Goal: Task Accomplishment & Management: Complete application form

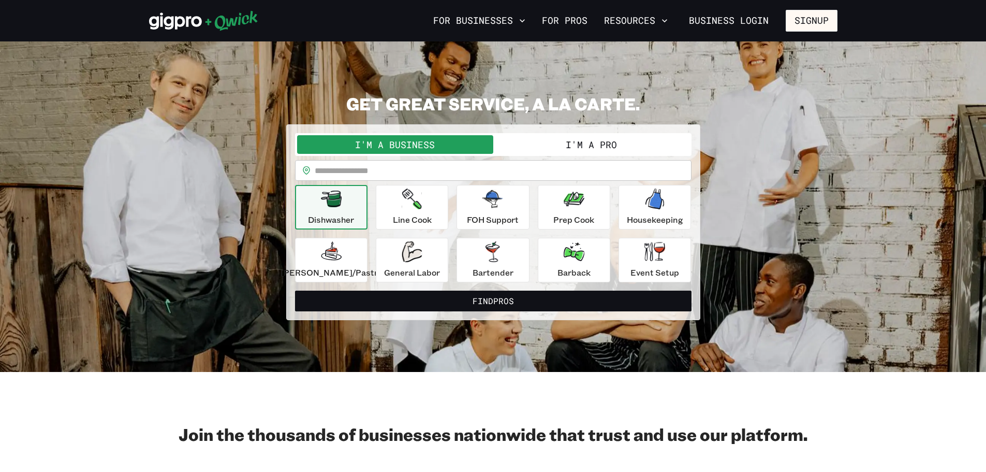
click at [590, 152] on button "I'm a Pro" at bounding box center [591, 144] width 196 height 19
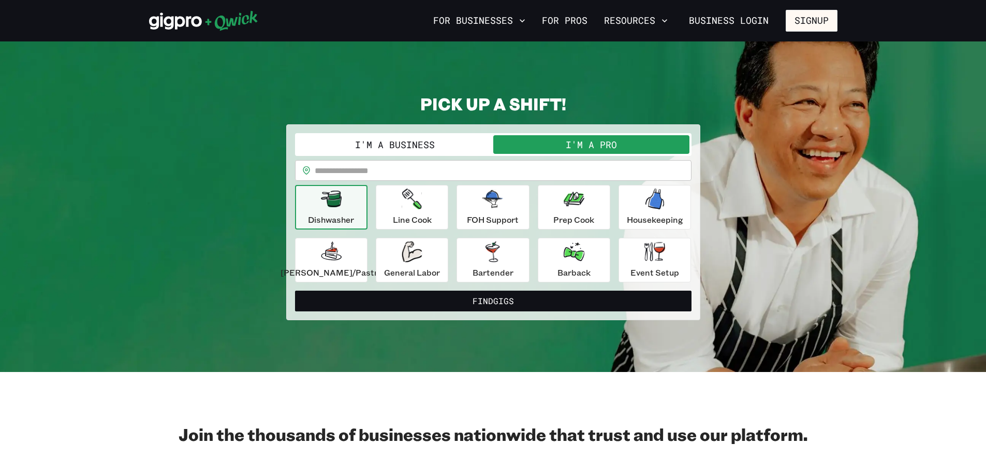
click at [477, 177] on input "text" at bounding box center [503, 170] width 377 height 21
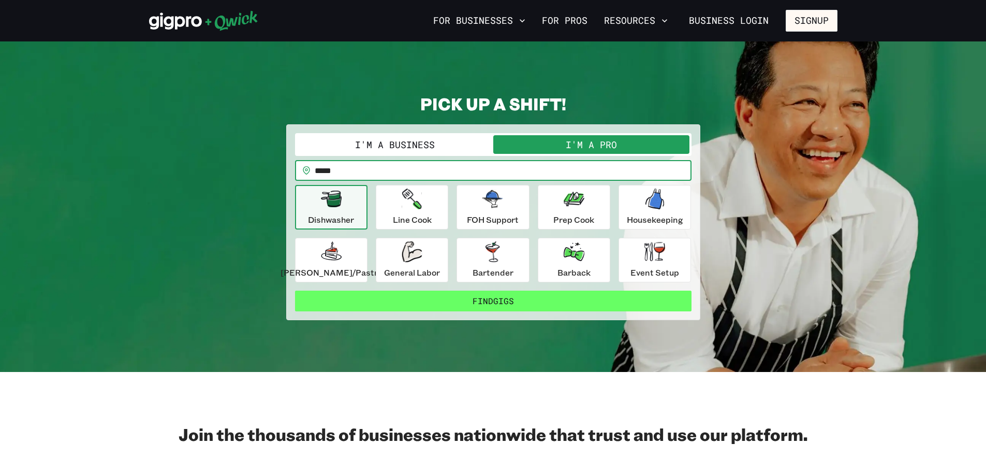
type input "*****"
click at [501, 311] on button "Find Gigs" at bounding box center [493, 300] width 397 height 21
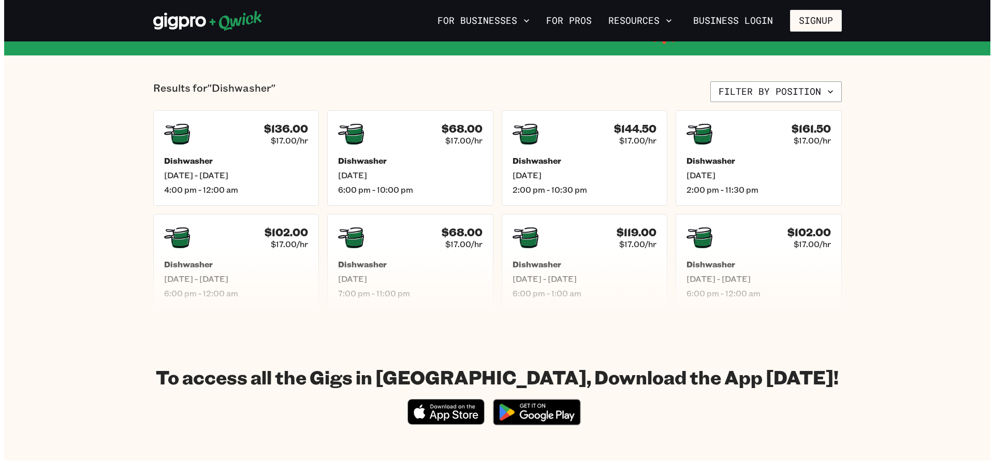
scroll to position [207, 0]
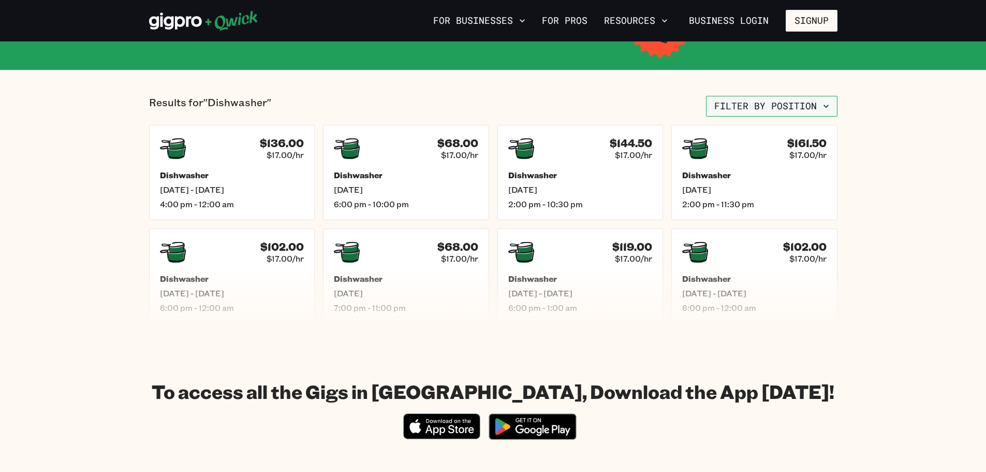
click at [817, 116] on button "Filter by position" at bounding box center [771, 106] width 131 height 21
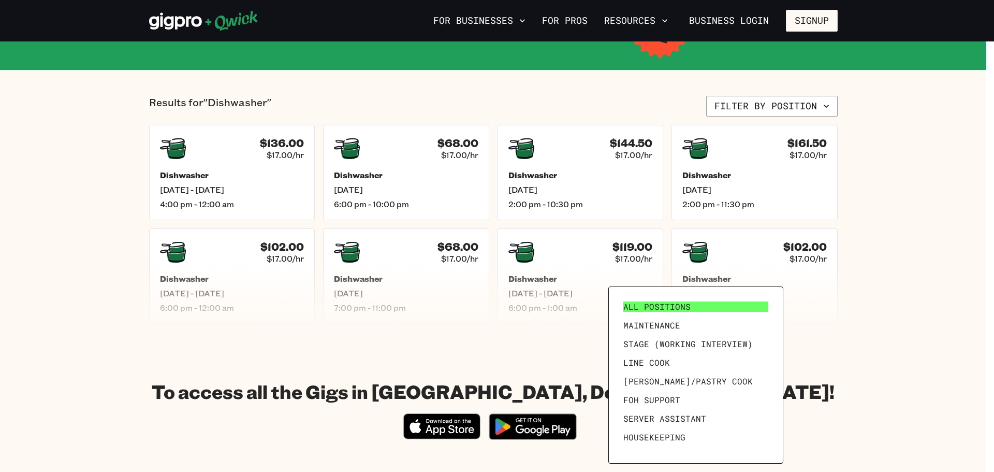
click at [731, 303] on link "All Positions" at bounding box center [695, 306] width 153 height 19
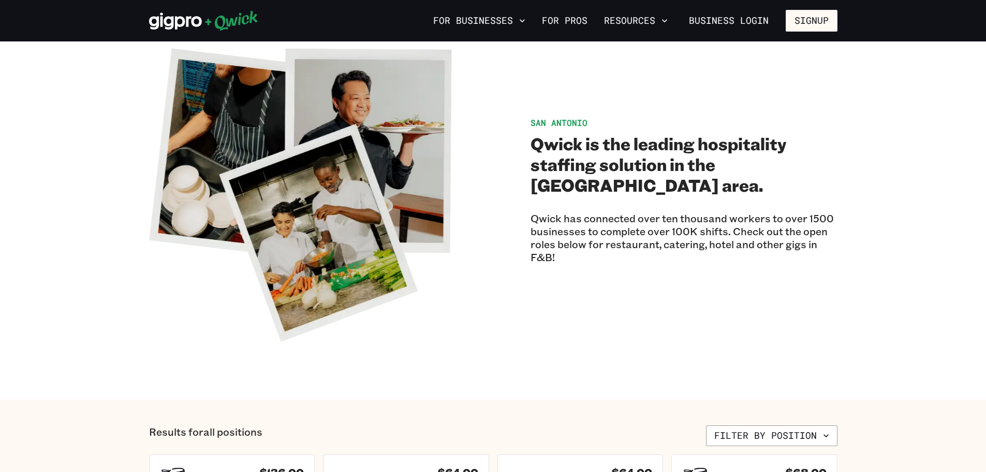
scroll to position [52, 0]
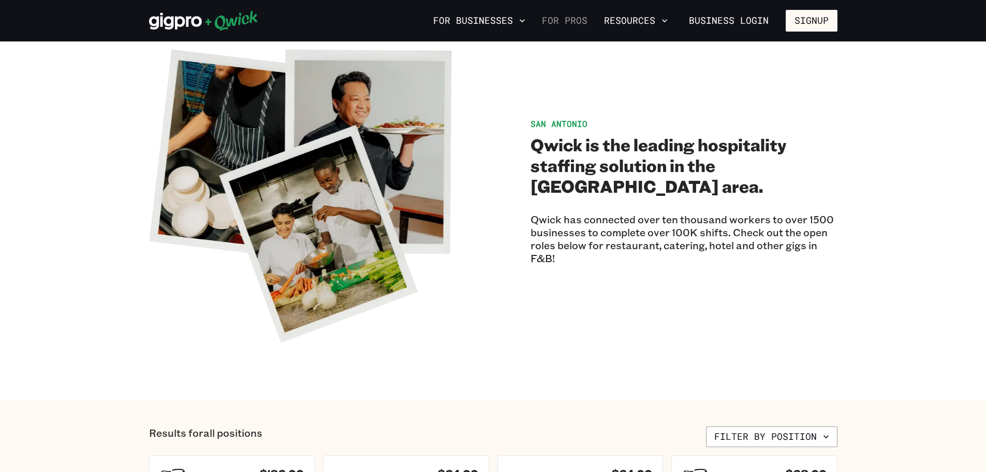
click at [538, 21] on link "For Pros" at bounding box center [565, 21] width 54 height 18
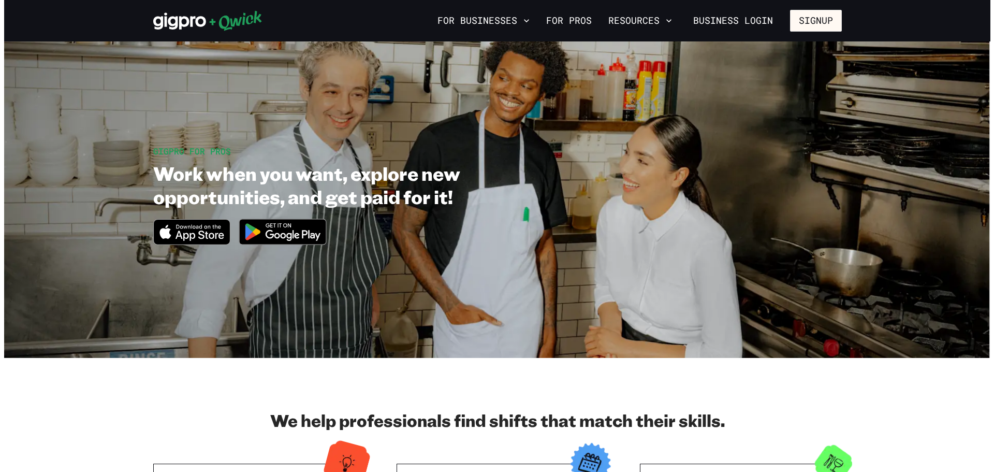
scroll to position [52, 0]
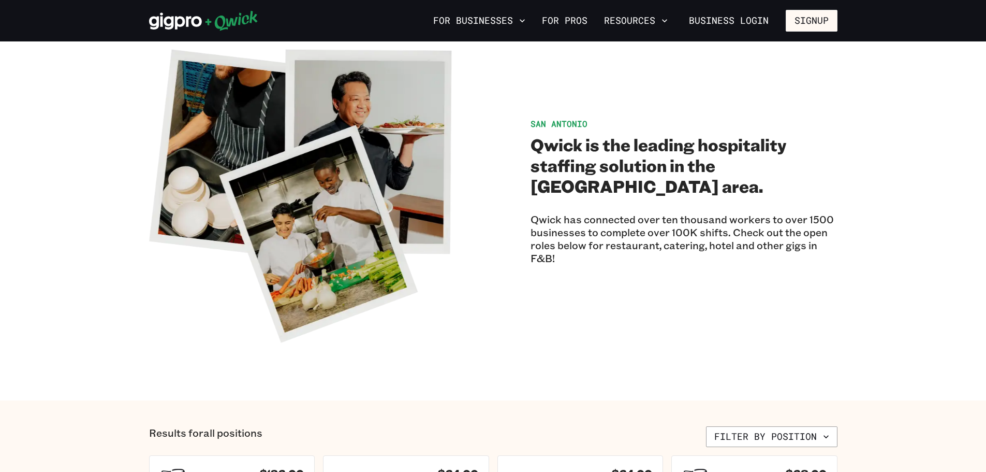
click at [789, 439] on button "Filter by position" at bounding box center [771, 436] width 131 height 21
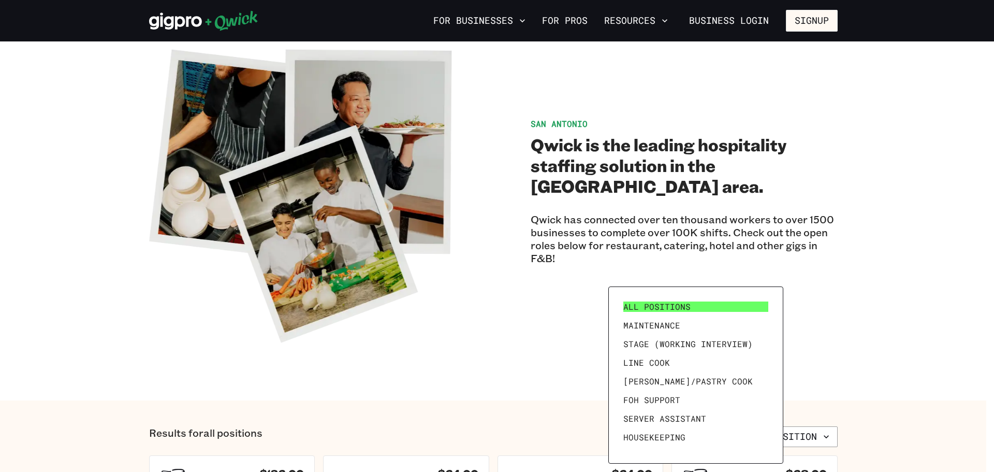
click at [691, 312] on span "All Positions" at bounding box center [656, 306] width 67 height 10
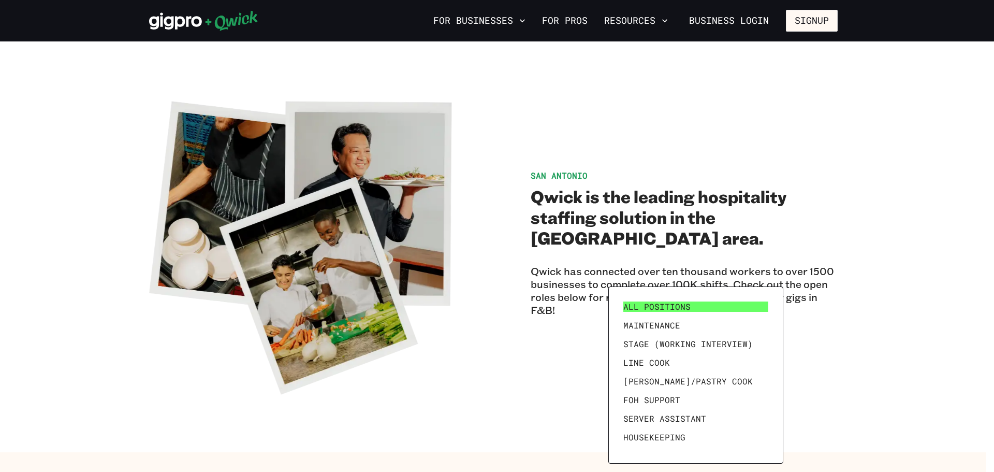
click at [652, 300] on link "All Positions" at bounding box center [695, 306] width 153 height 19
click at [454, 165] on div at bounding box center [497, 236] width 994 height 472
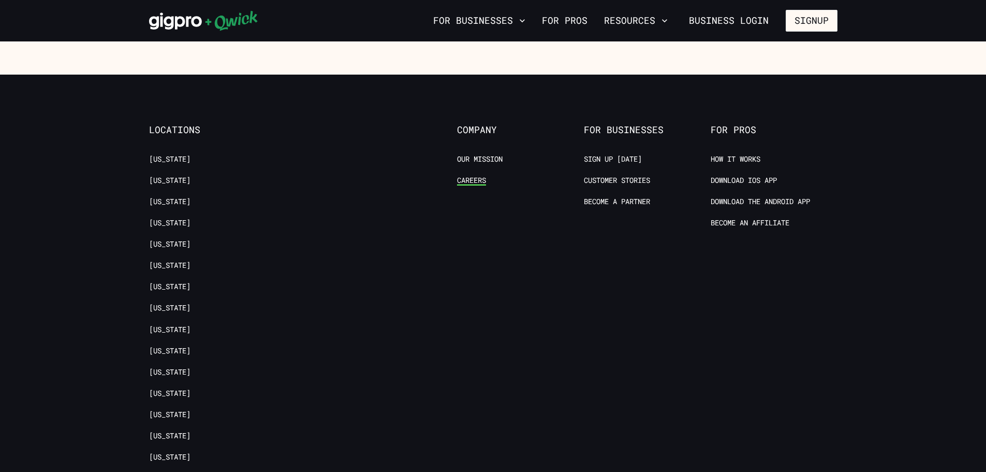
scroll to position [721, 0]
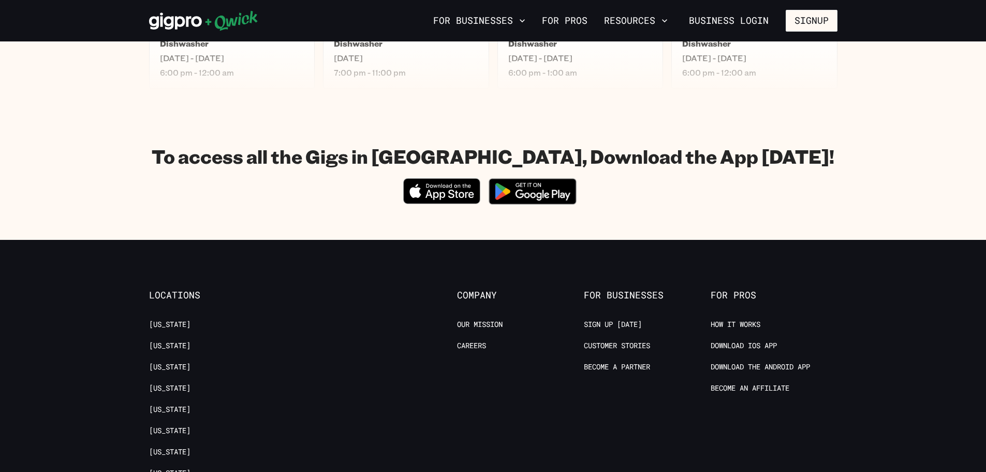
click at [522, 211] on img at bounding box center [532, 191] width 100 height 39
